Goal: Information Seeking & Learning: Learn about a topic

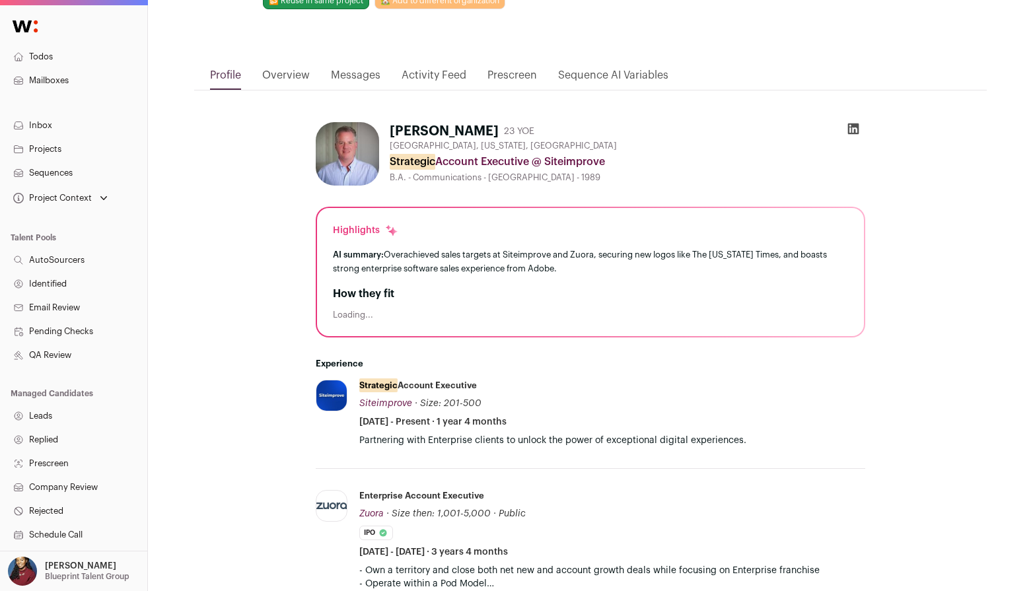
scroll to position [121, 0]
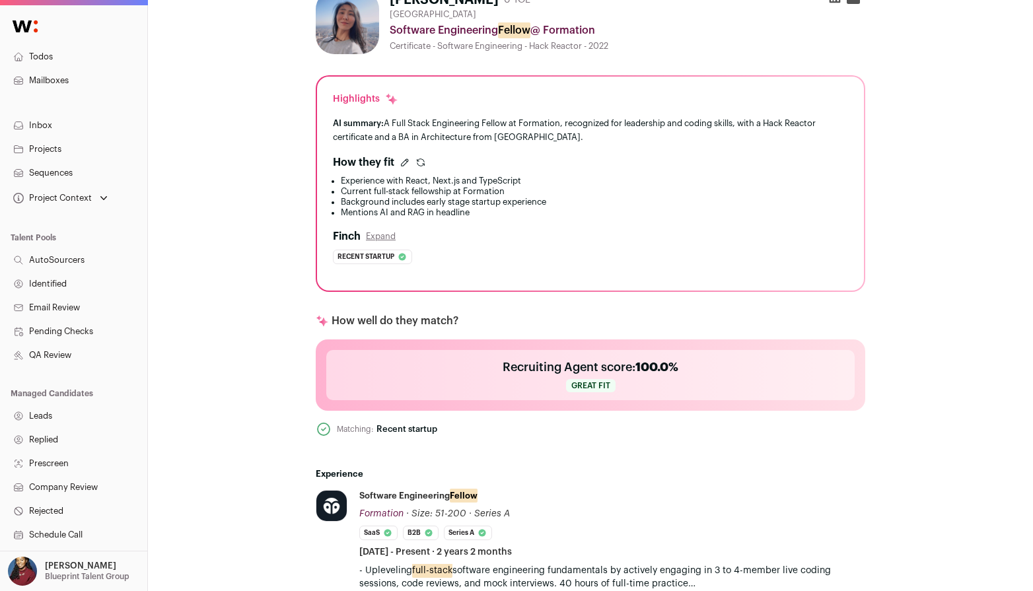
scroll to position [231, 0]
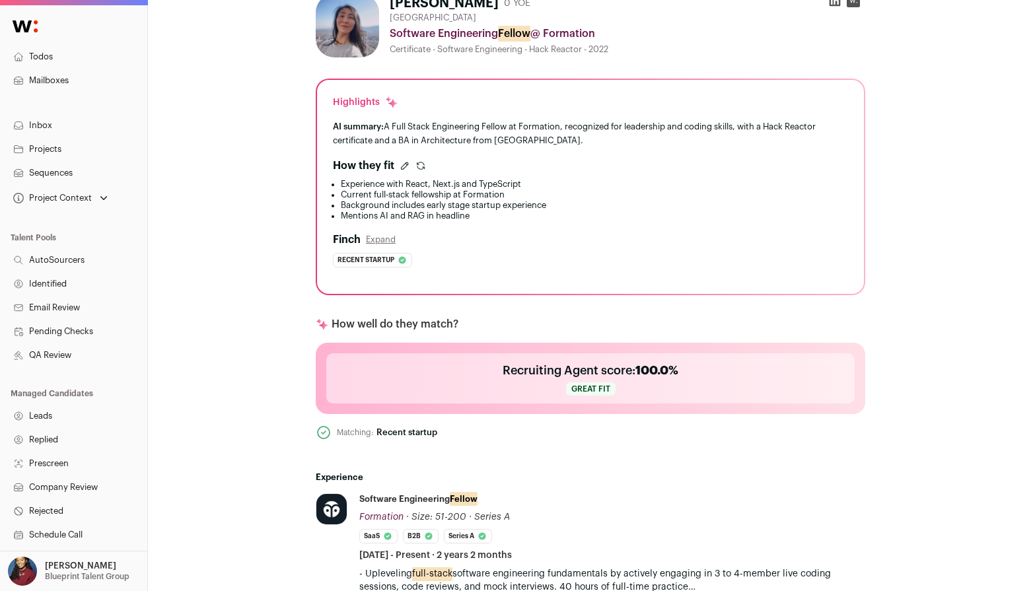
click at [422, 163] on icon "submit" at bounding box center [421, 164] width 7 height 3
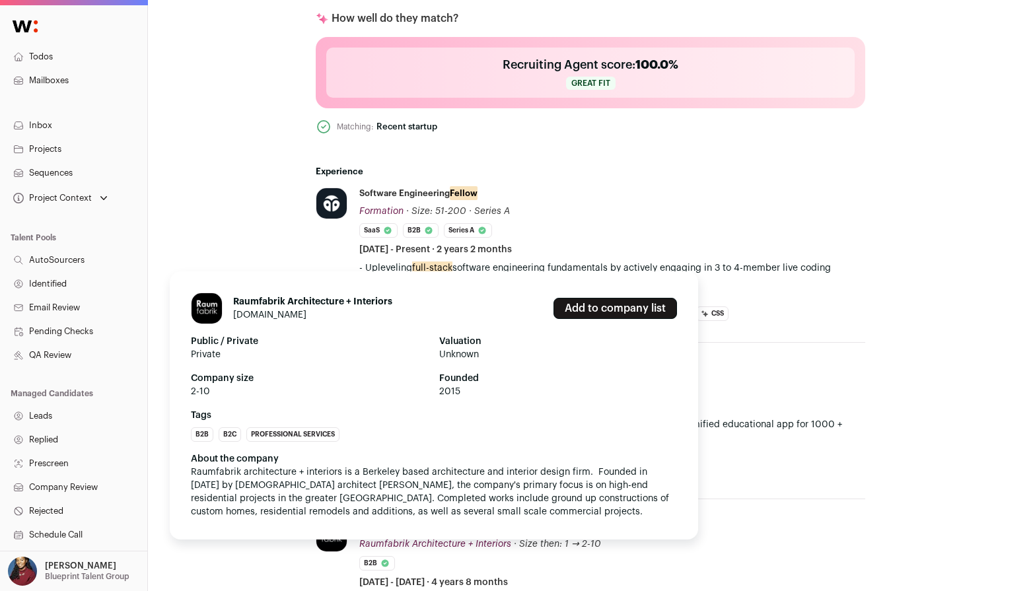
scroll to position [530, 0]
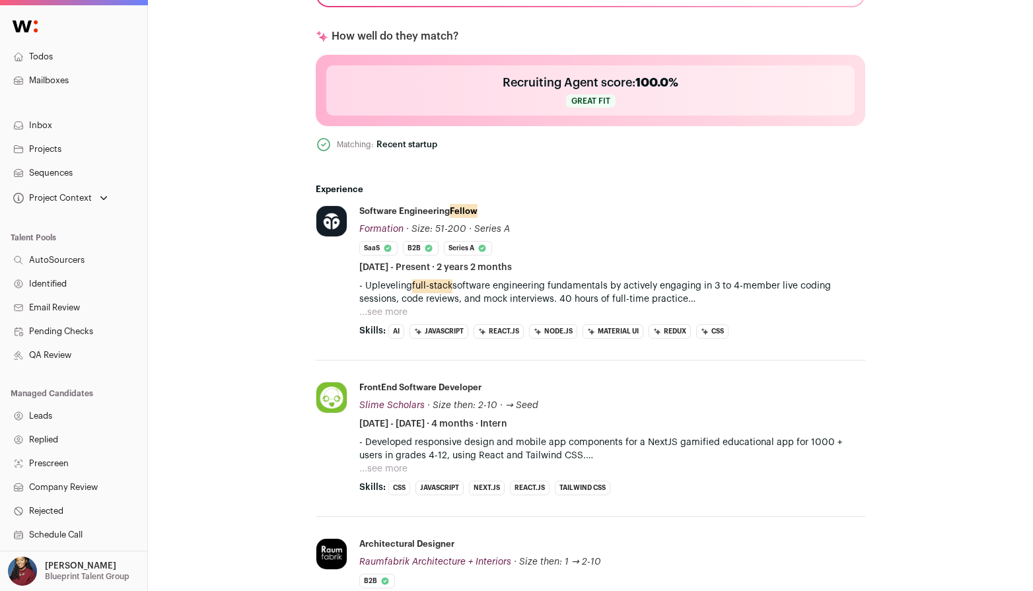
click at [387, 309] on button "...see more" at bounding box center [383, 312] width 48 height 13
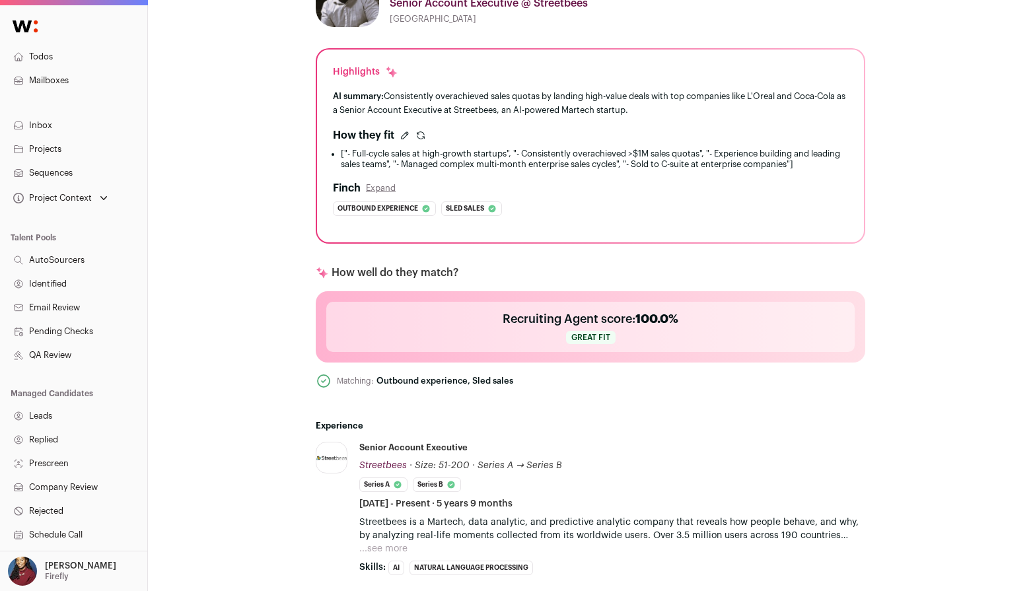
scroll to position [261, 0]
click at [422, 138] on icon "submit" at bounding box center [421, 136] width 11 height 11
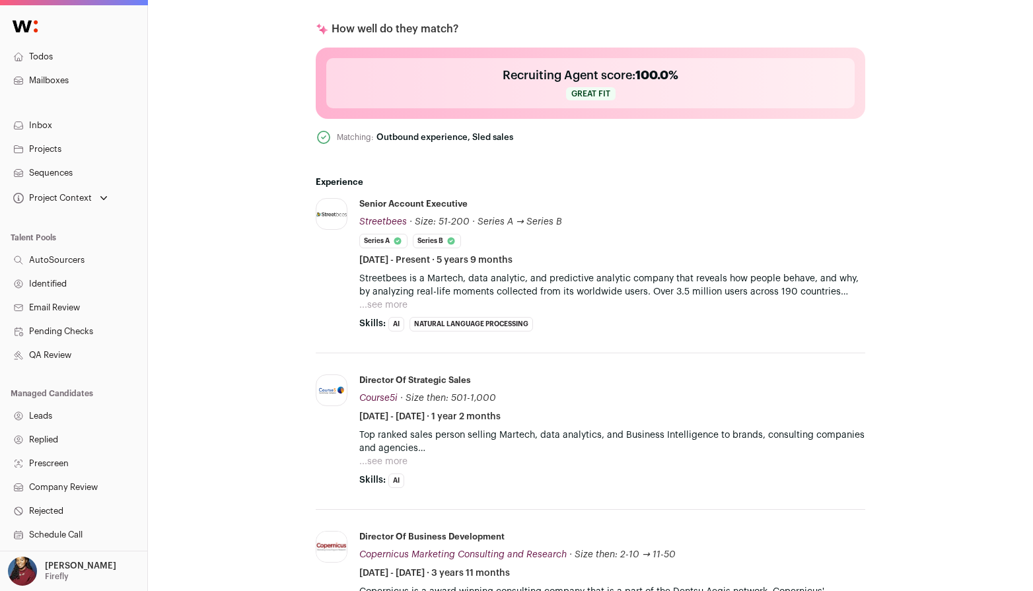
scroll to position [718, 0]
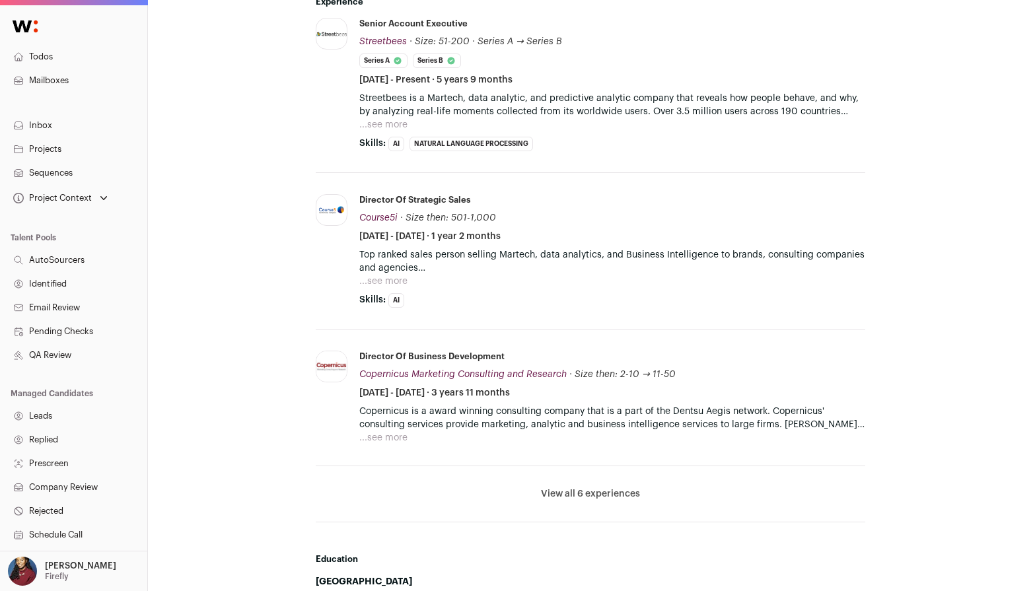
click at [588, 488] on button "View all 6 experiences" at bounding box center [590, 494] width 99 height 13
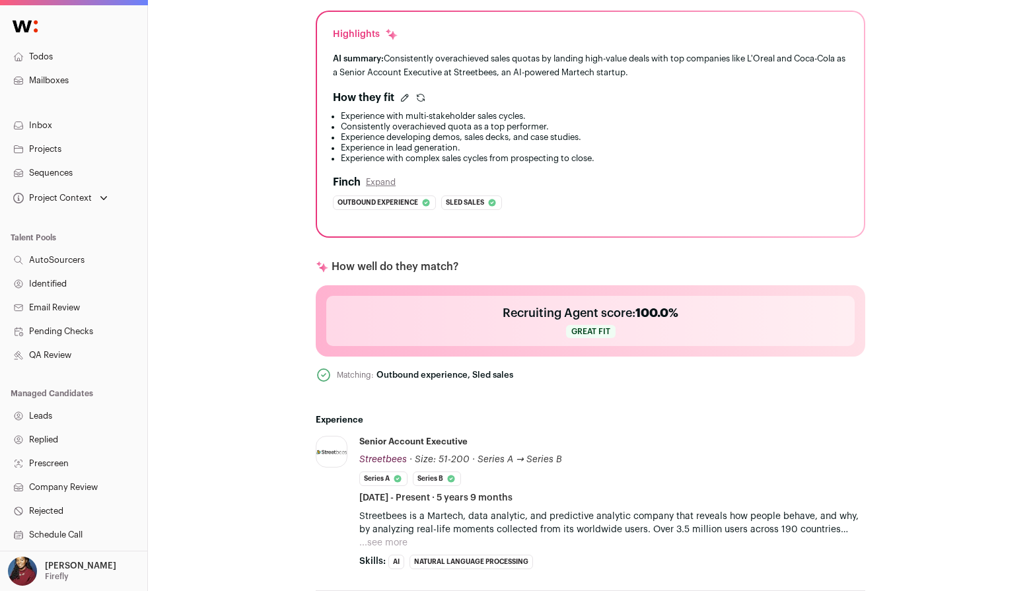
scroll to position [324, 0]
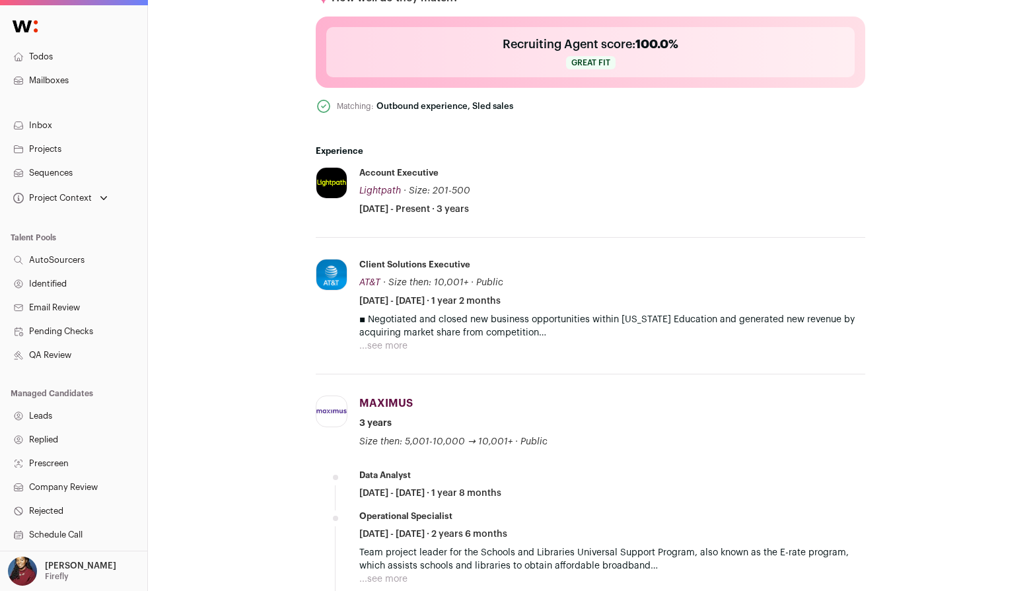
scroll to position [708, 0]
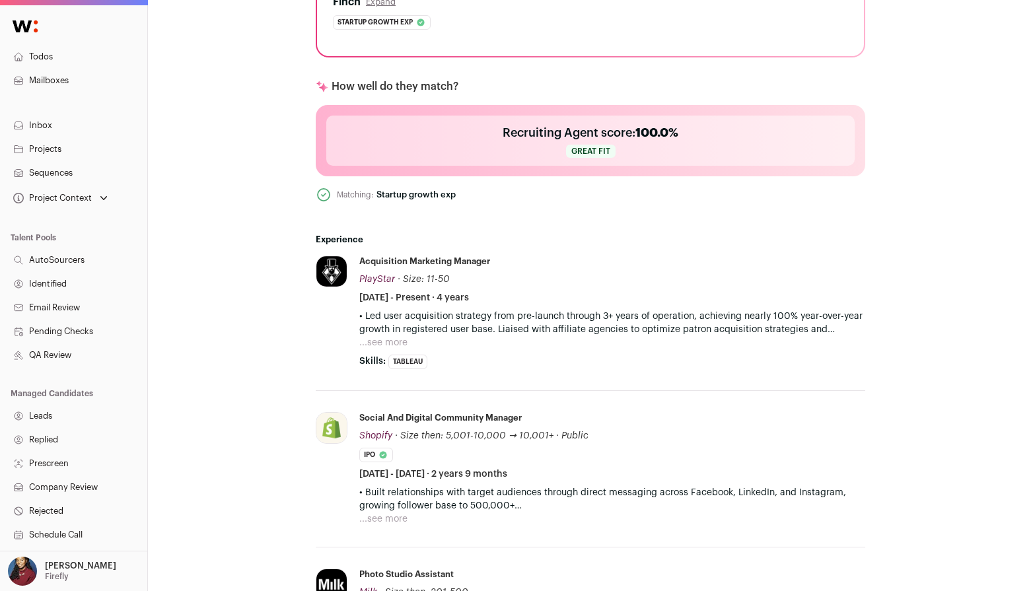
scroll to position [588, 0]
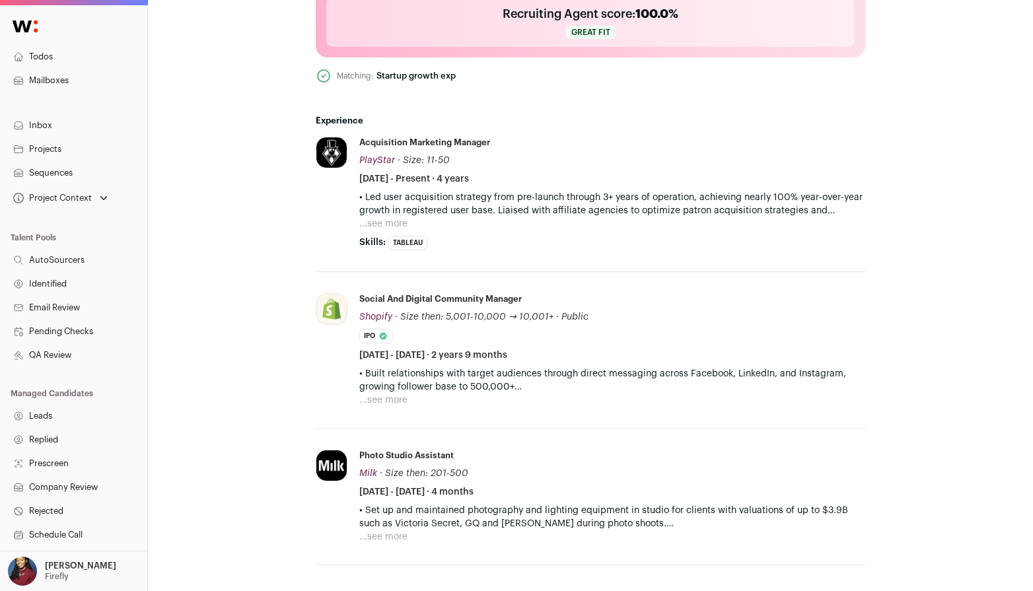
click at [377, 221] on button "...see more" at bounding box center [383, 223] width 48 height 13
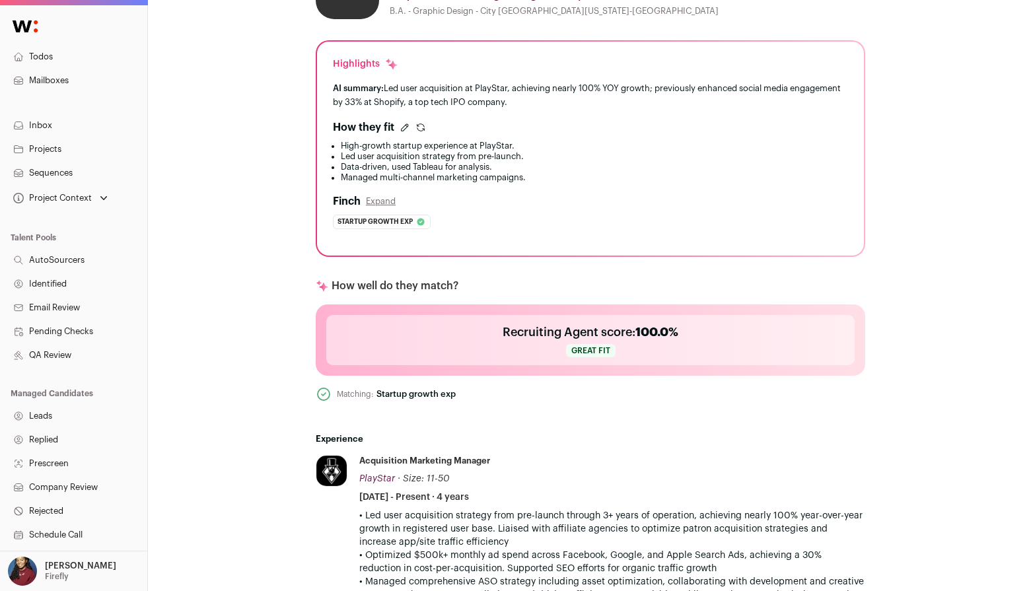
scroll to position [266, 0]
